Goal: Navigation & Orientation: Find specific page/section

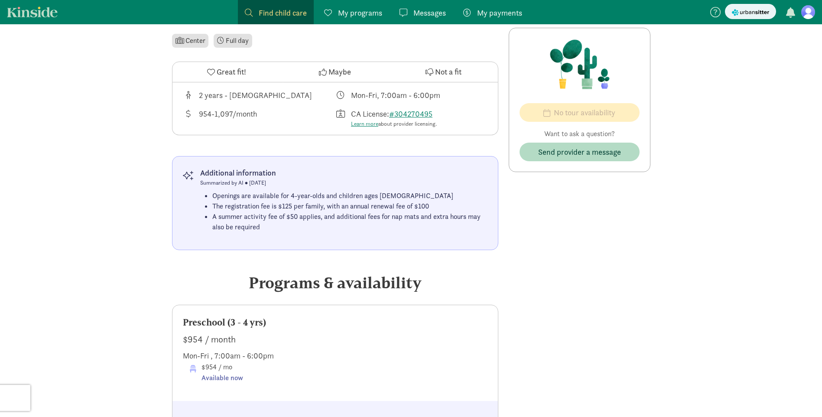
scroll to position [274, 0]
click at [214, 69] on icon at bounding box center [211, 73] width 8 height 8
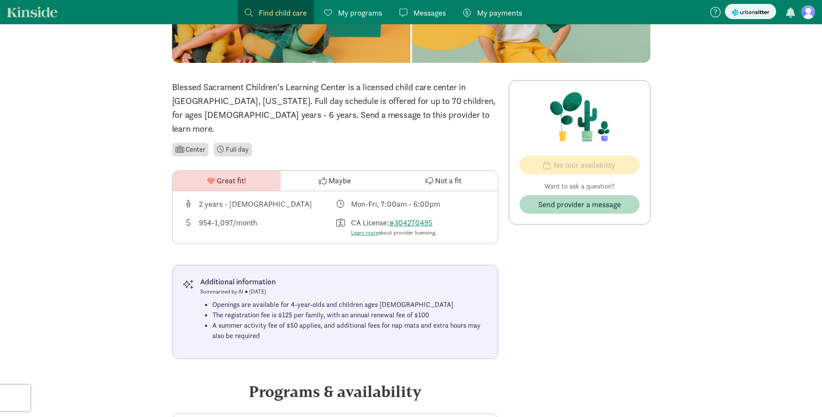
scroll to position [188, 0]
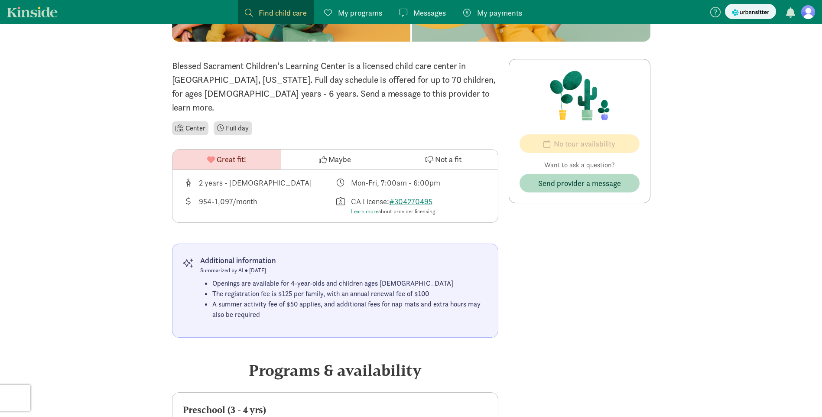
click at [348, 13] on span "My programs" at bounding box center [360, 13] width 44 height 12
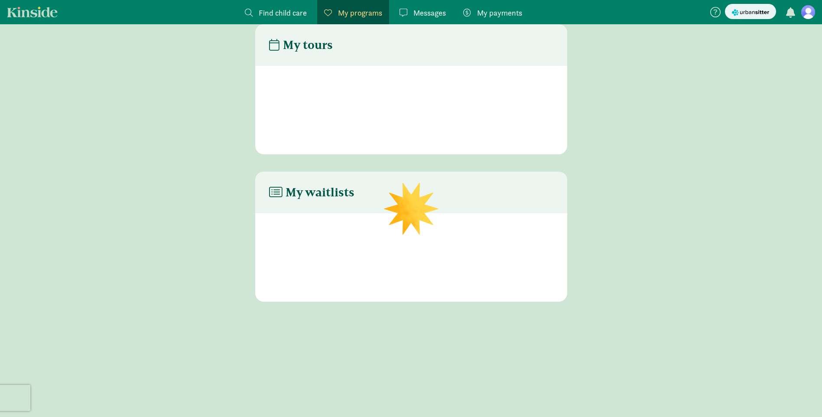
scroll to position [17, 0]
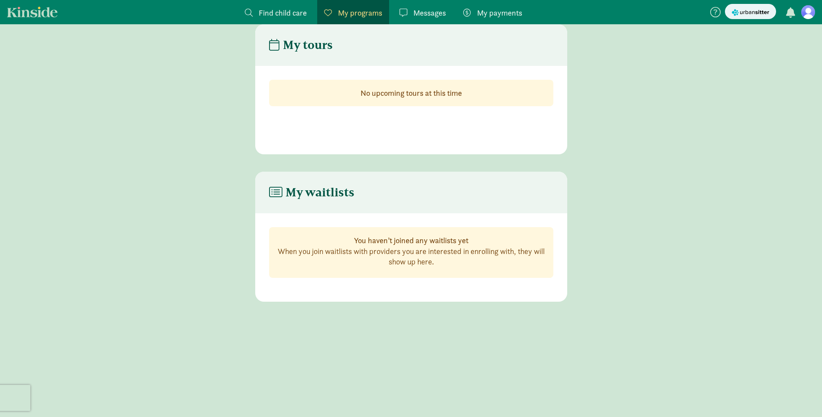
click at [439, 12] on span "Messages" at bounding box center [429, 13] width 32 height 12
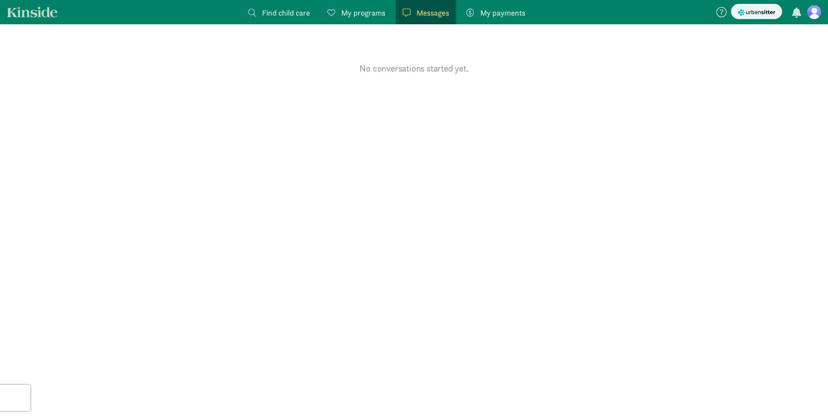
click at [522, 10] on span "My payments" at bounding box center [502, 13] width 45 height 12
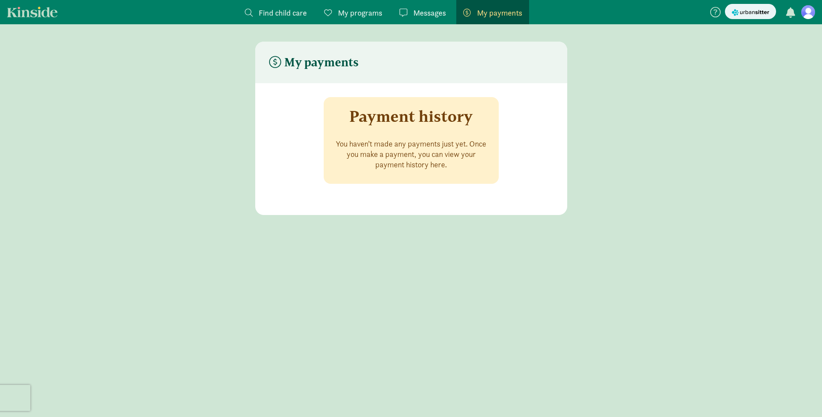
click at [300, 11] on span "Find child care" at bounding box center [283, 13] width 48 height 12
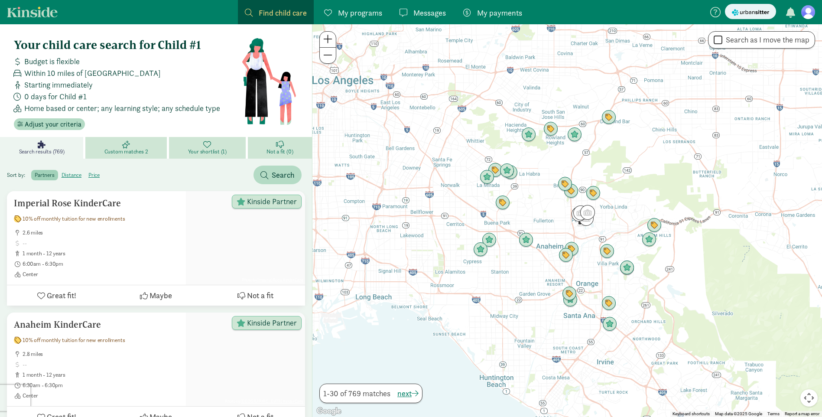
click at [353, 20] on link "My programs Programs" at bounding box center [353, 12] width 72 height 24
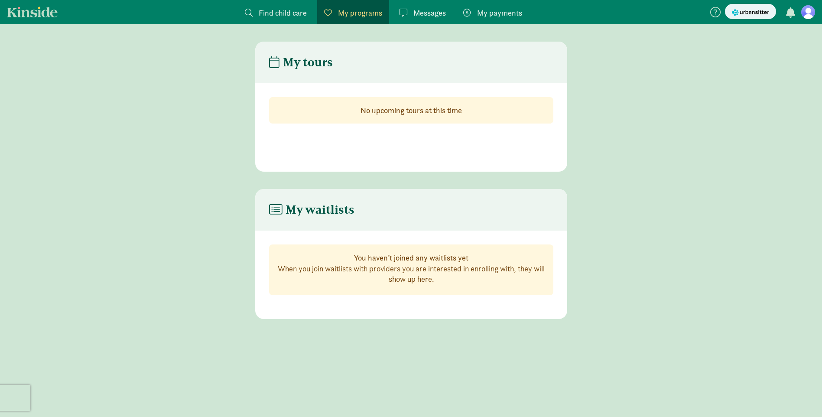
click at [814, 14] on figure at bounding box center [808, 12] width 14 height 14
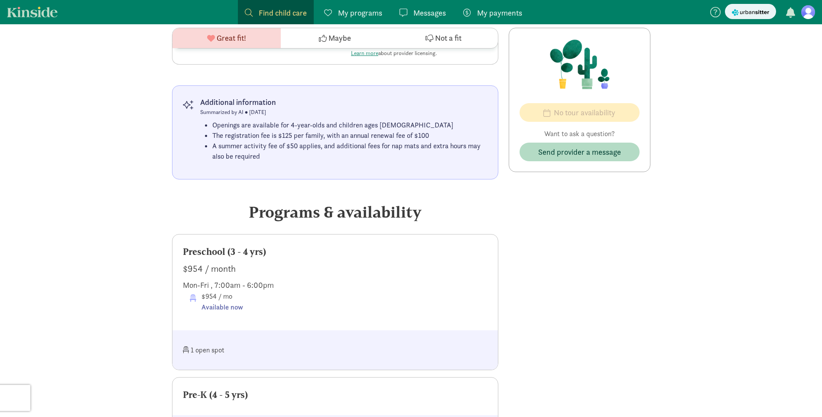
scroll to position [347, 0]
